Goal: Information Seeking & Learning: Learn about a topic

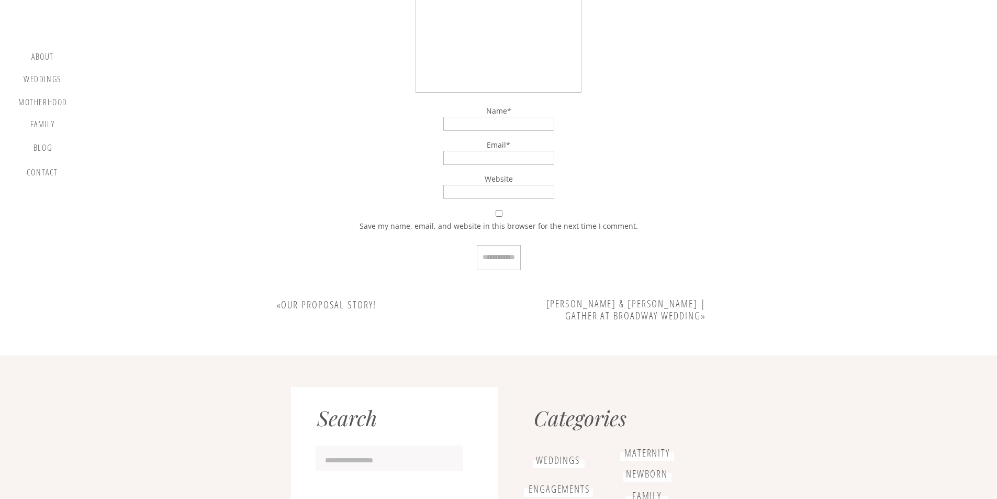
scroll to position [7066, 0]
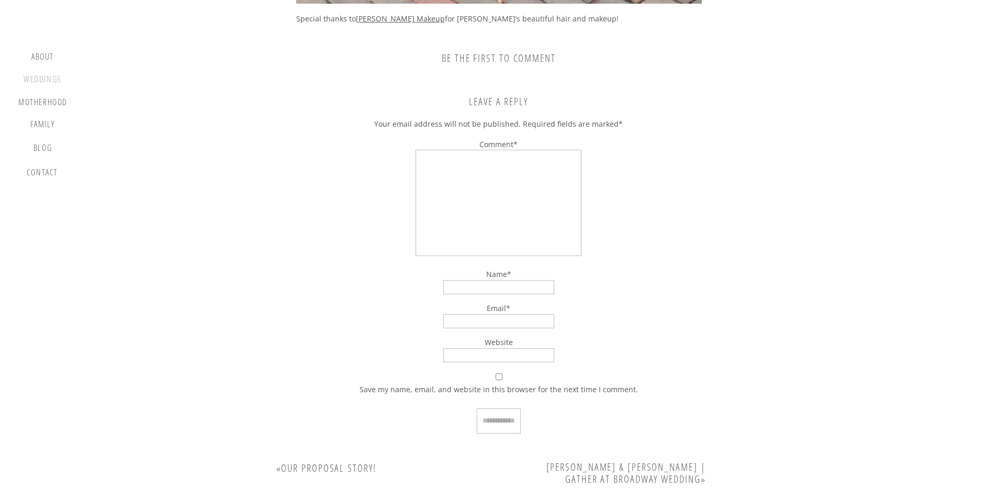
click at [49, 78] on div "Weddings" at bounding box center [43, 80] width 40 height 13
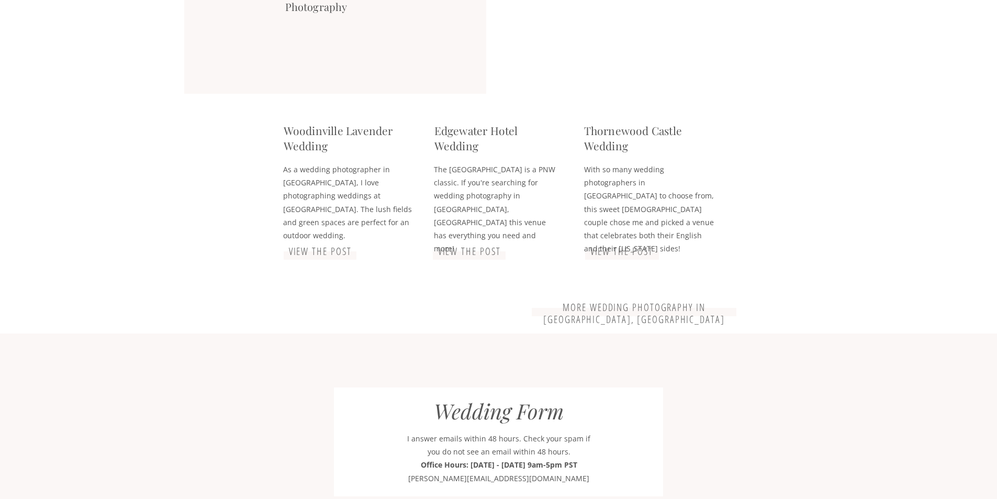
scroll to position [2460, 0]
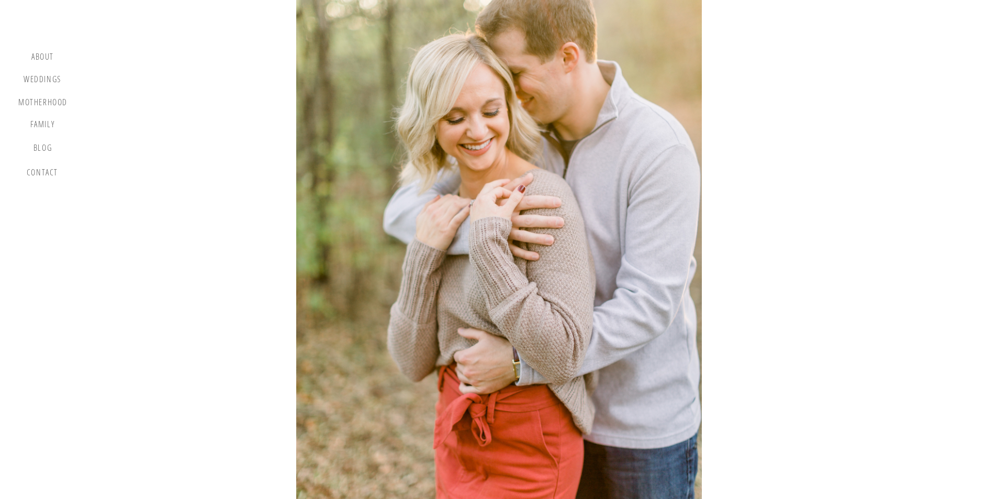
scroll to position [1256, 0]
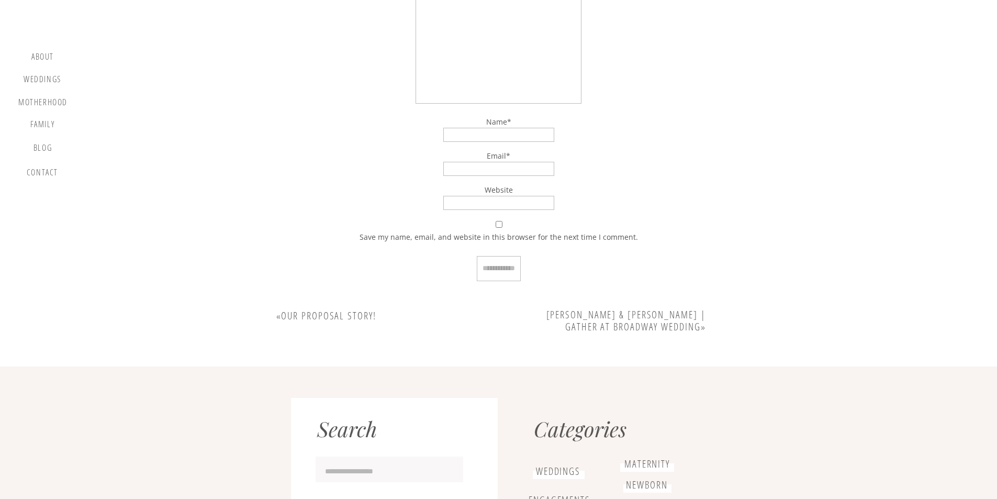
scroll to position [7223, 0]
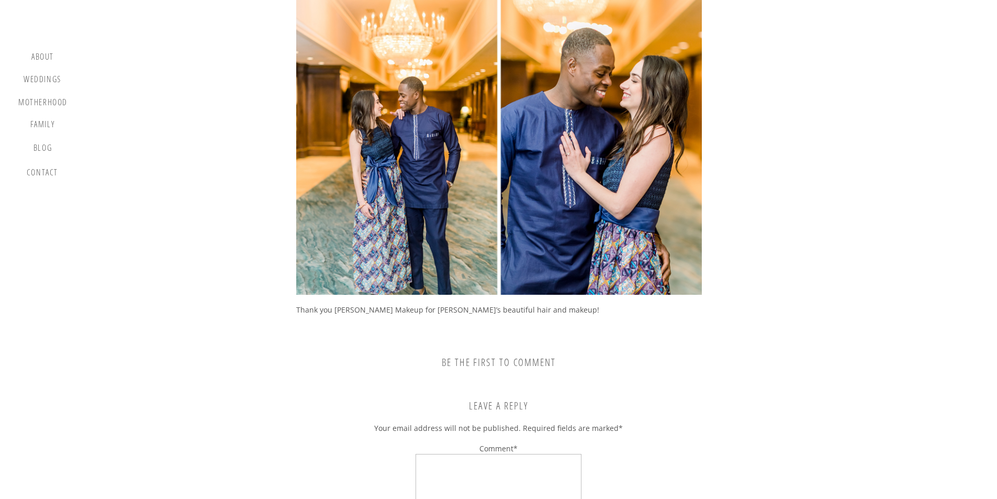
scroll to position [6176, 0]
